Goal: Navigation & Orientation: Find specific page/section

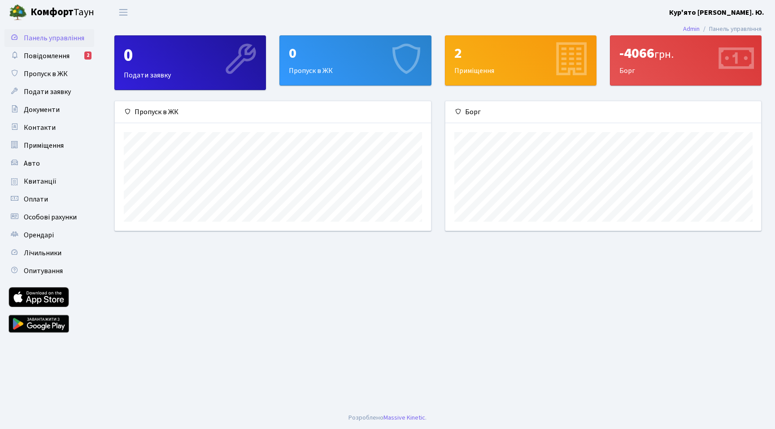
scroll to position [130, 316]
click at [361, 280] on main "Admin Панель управління 0 Подати заявку 0 Пропуск в ЖК 2 Приміщення -4066 грн. …" at bounding box center [438, 216] width 674 height 382
click at [39, 107] on span "Документи" at bounding box center [42, 110] width 36 height 10
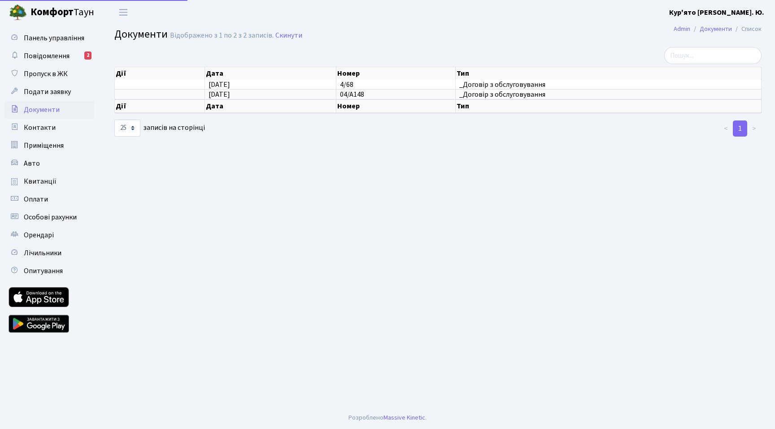
select select "25"
click at [40, 92] on span "Подати заявку" at bounding box center [47, 92] width 47 height 10
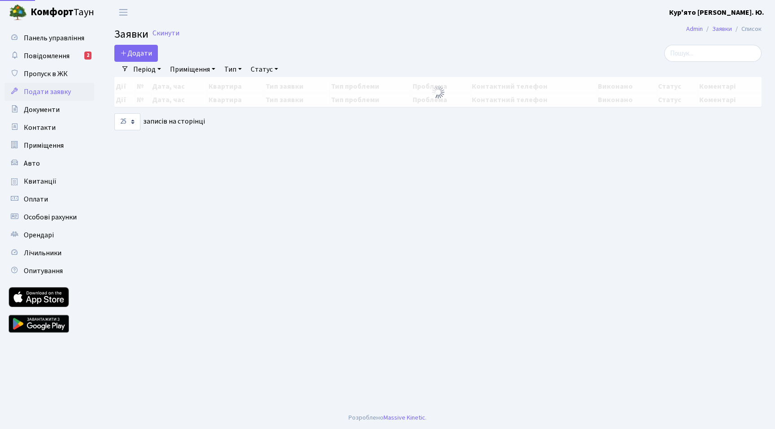
select select "25"
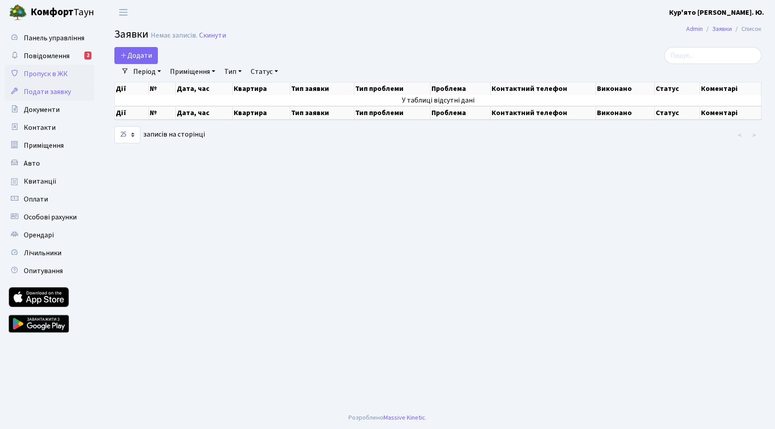
click at [38, 75] on span "Пропуск в ЖК" at bounding box center [46, 74] width 44 height 10
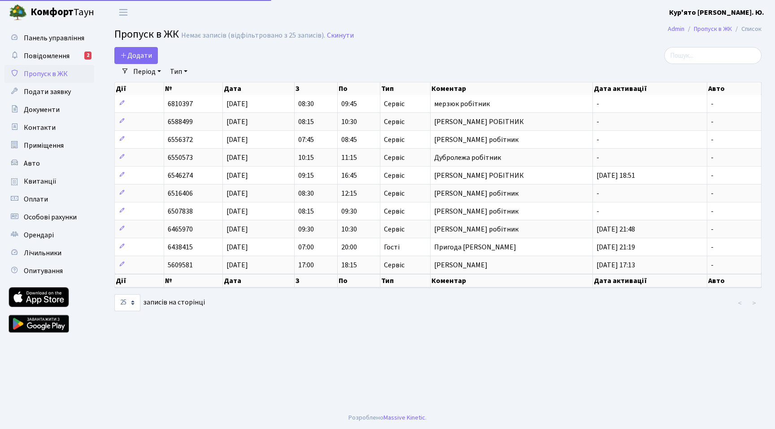
select select "25"
click at [64, 112] on link "Документи" at bounding box center [49, 110] width 90 height 18
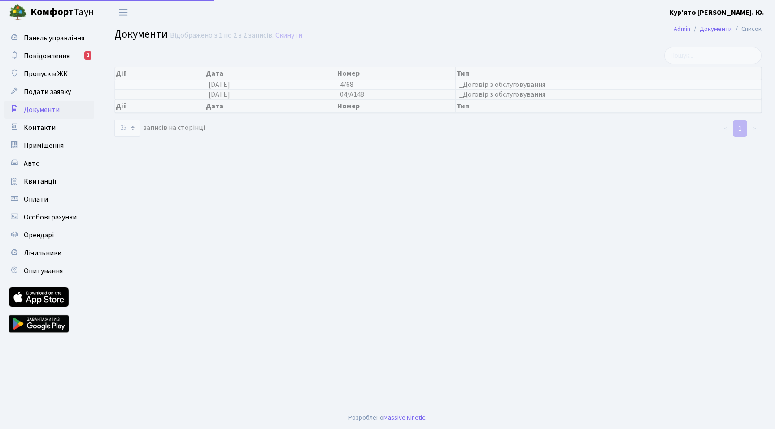
select select "25"
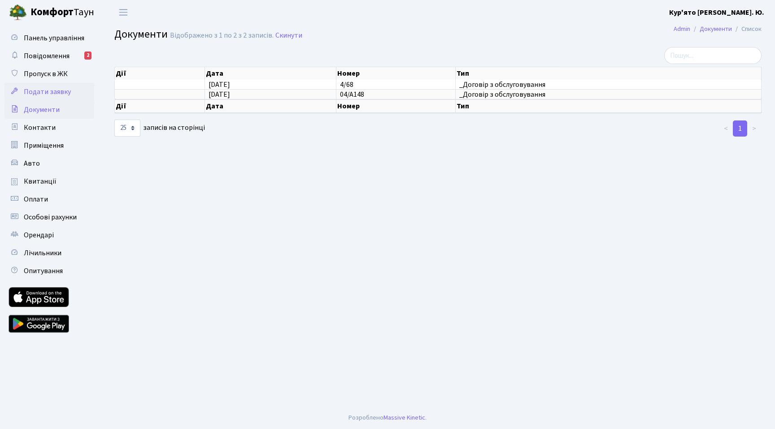
click at [43, 88] on span "Подати заявку" at bounding box center [47, 92] width 47 height 10
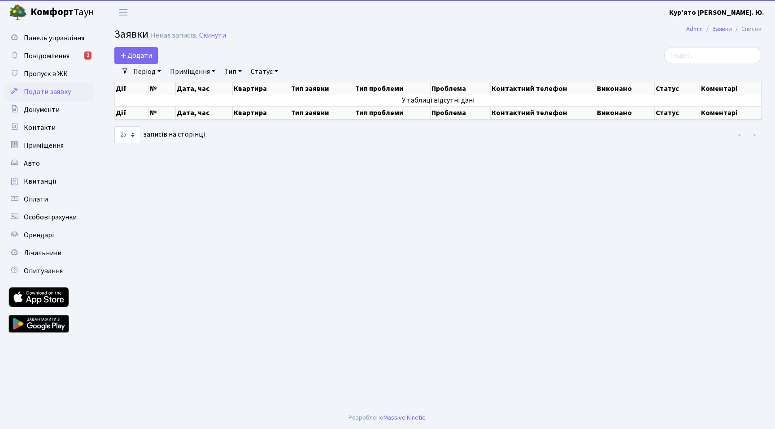
select select "25"
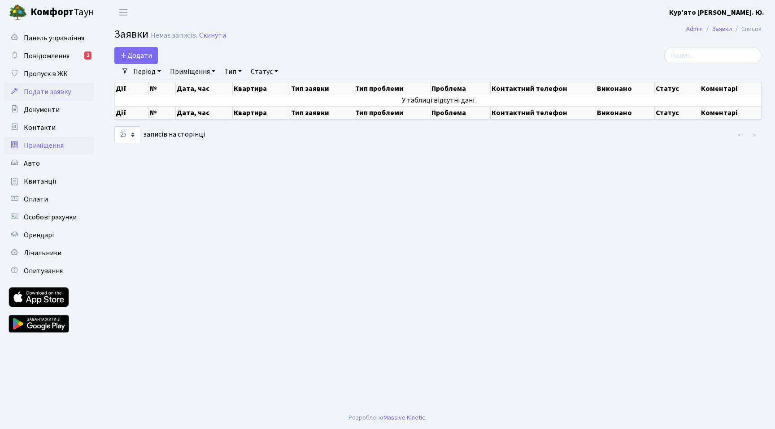
click at [46, 147] on span "Приміщення" at bounding box center [44, 146] width 40 height 10
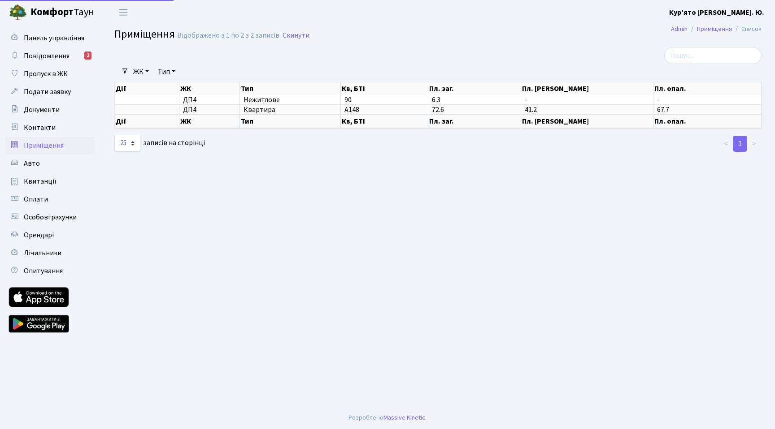
select select "25"
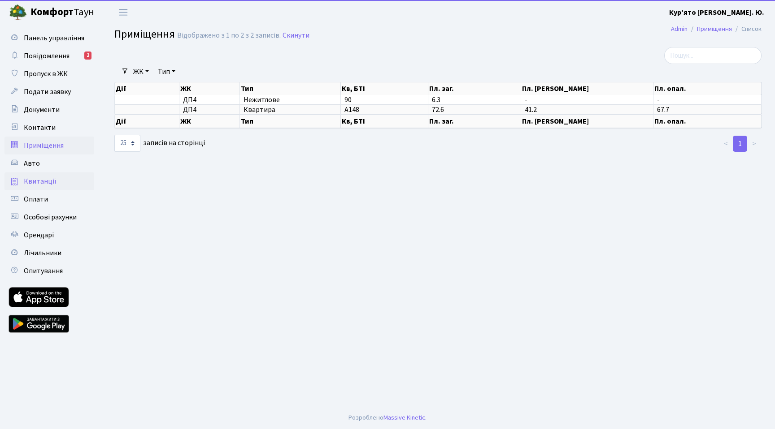
click at [42, 178] on span "Квитанції" at bounding box center [40, 182] width 33 height 10
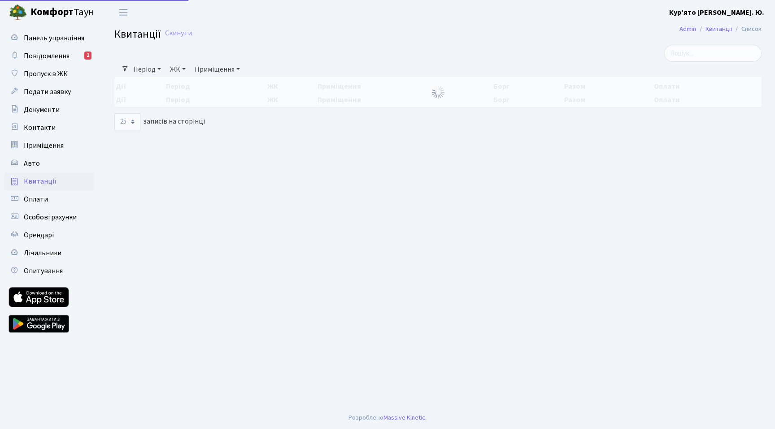
select select "25"
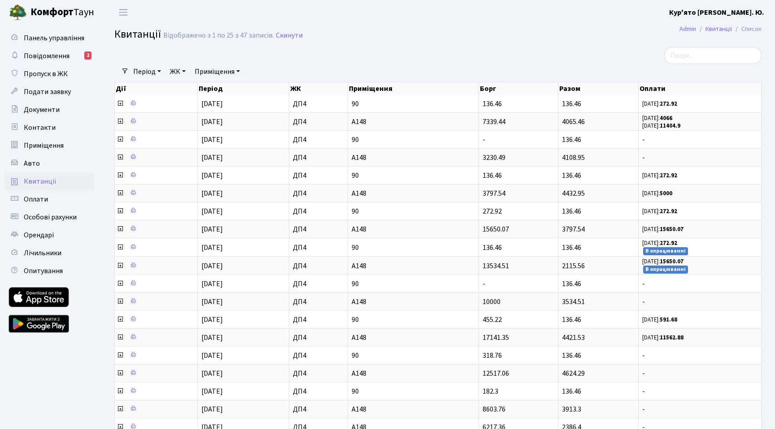
click at [653, 59] on div at bounding box center [657, 55] width 207 height 17
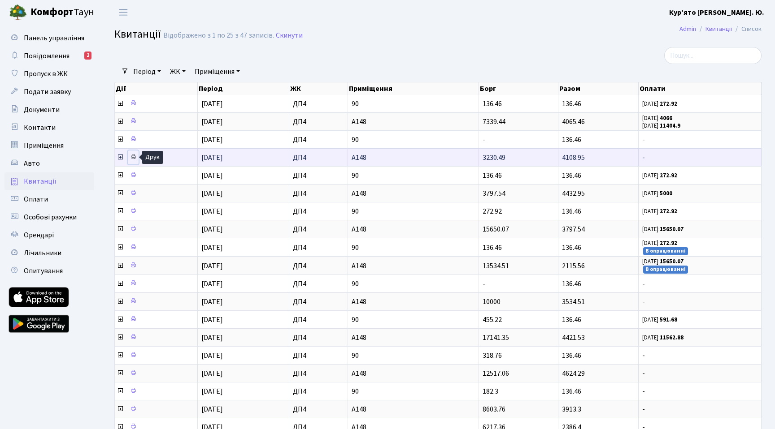
click at [135, 157] on icon at bounding box center [133, 157] width 6 height 6
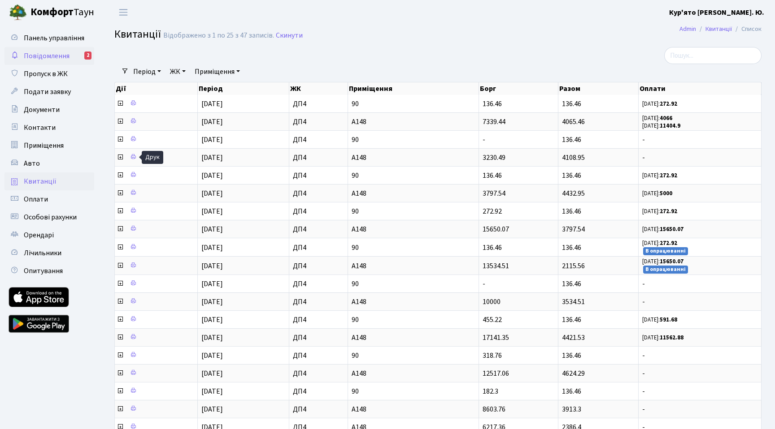
click at [57, 56] on span "Повідомлення" at bounding box center [47, 56] width 46 height 10
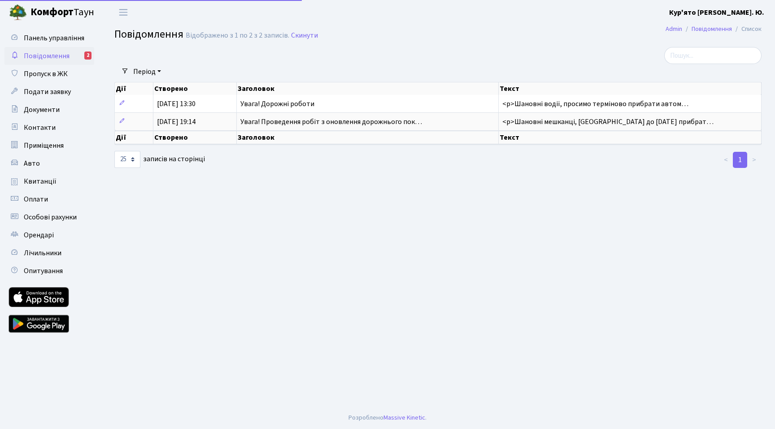
select select "25"
